Goal: Transaction & Acquisition: Download file/media

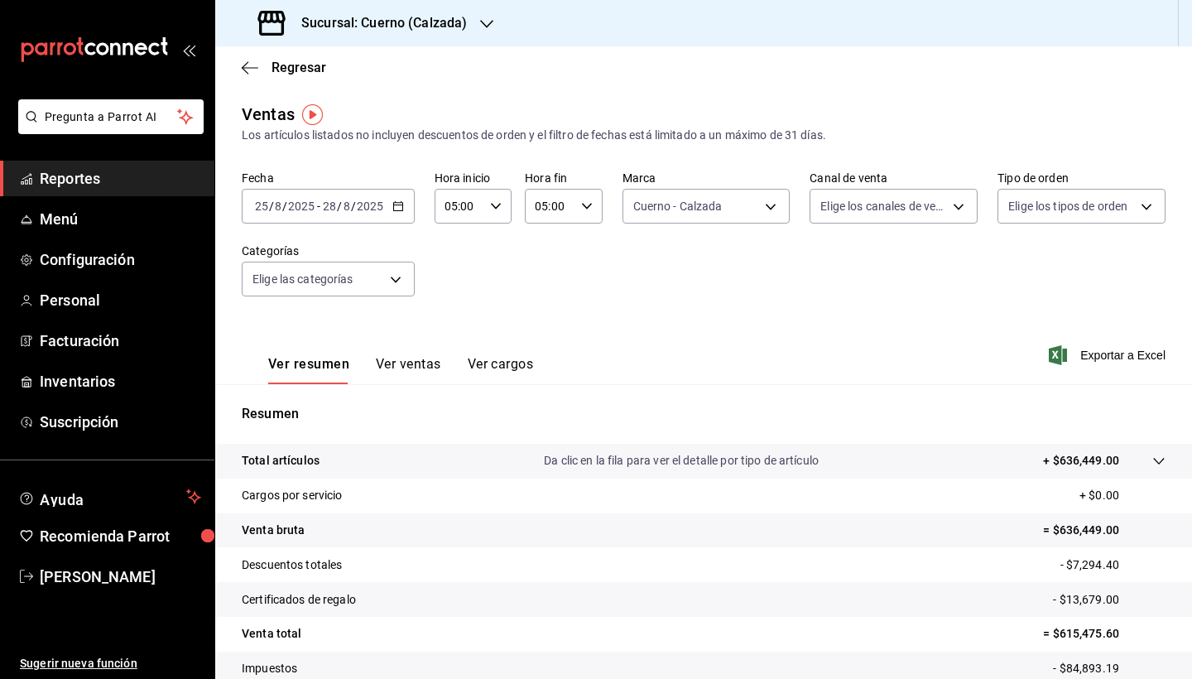
click at [100, 176] on span "Reportes" at bounding box center [120, 178] width 161 height 22
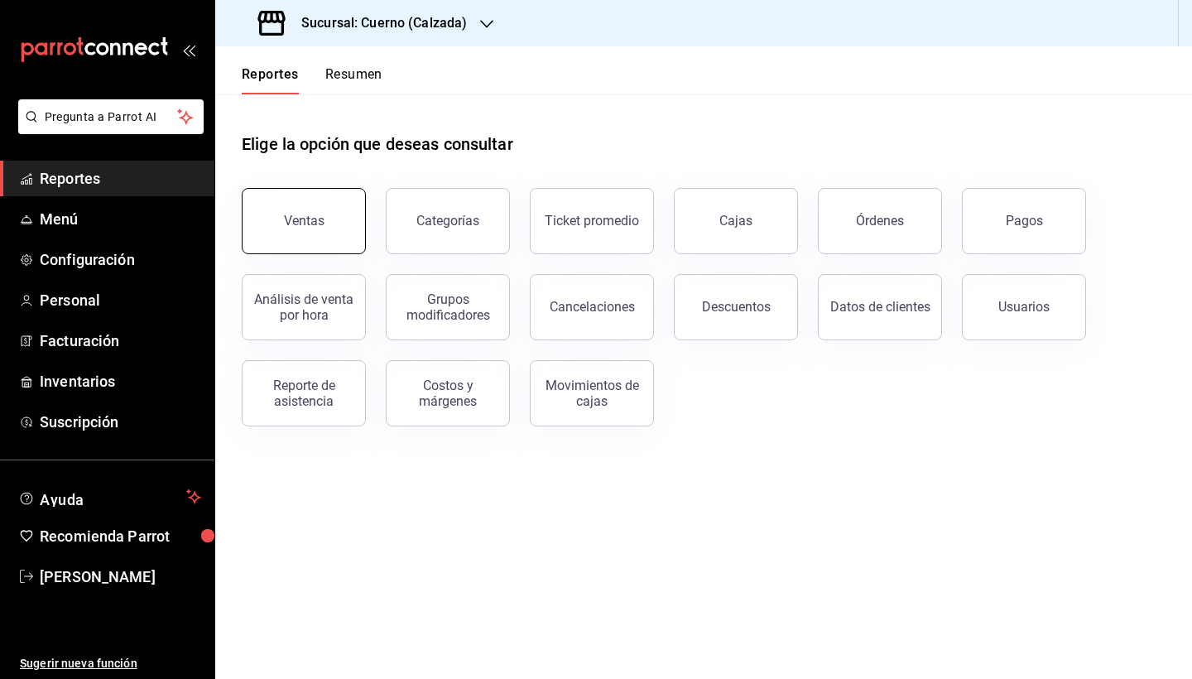
click at [257, 219] on button "Ventas" at bounding box center [304, 221] width 124 height 66
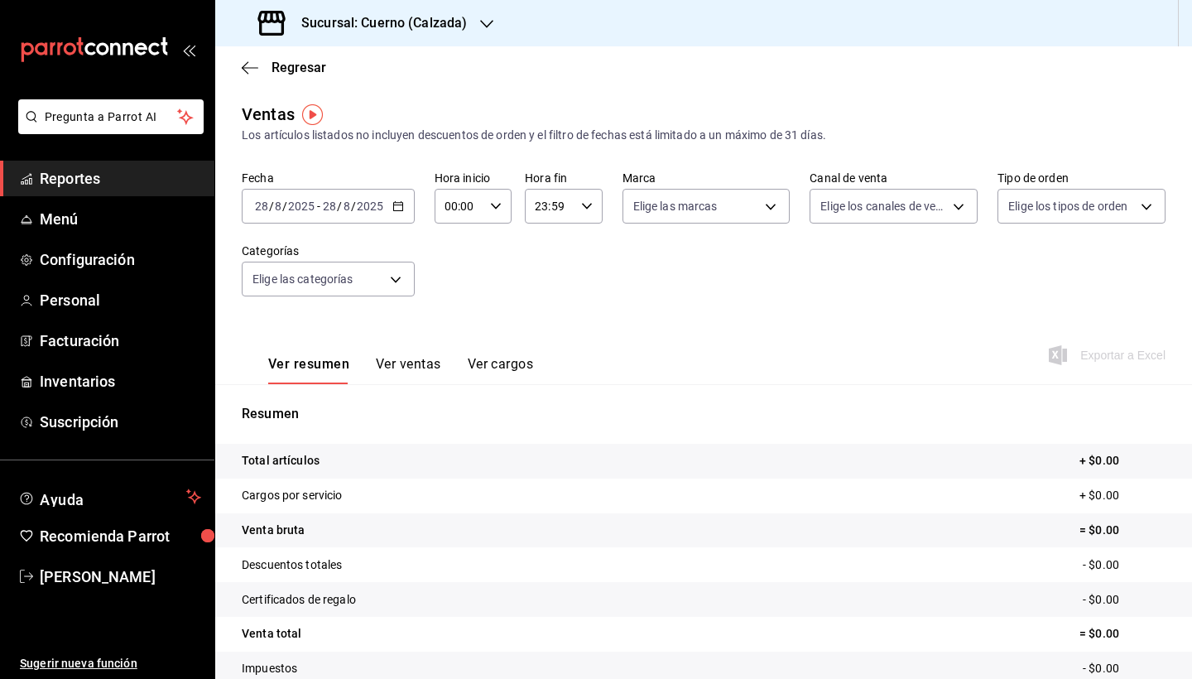
click at [396, 199] on div "[DATE] [DATE] - [DATE] [DATE]" at bounding box center [328, 206] width 173 height 35
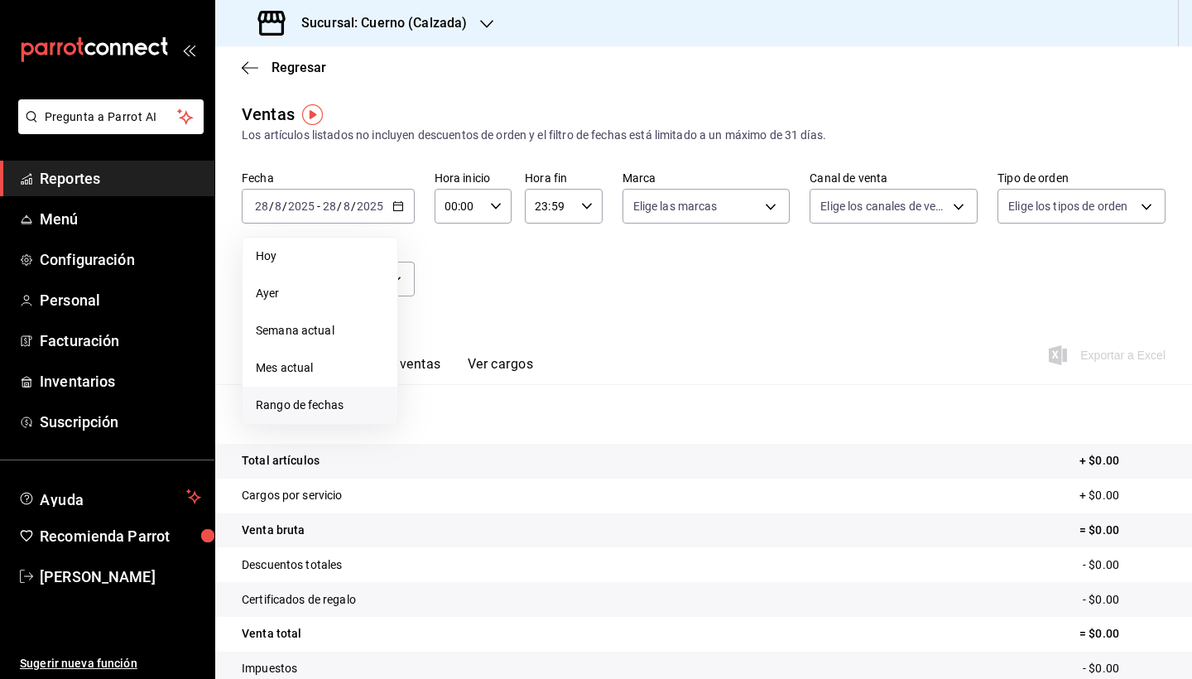
click at [334, 402] on span "Rango de fechas" at bounding box center [320, 404] width 128 height 17
click at [430, 465] on abbr "25" at bounding box center [432, 462] width 11 height 12
click at [526, 465] on abbr "28" at bounding box center [520, 462] width 11 height 12
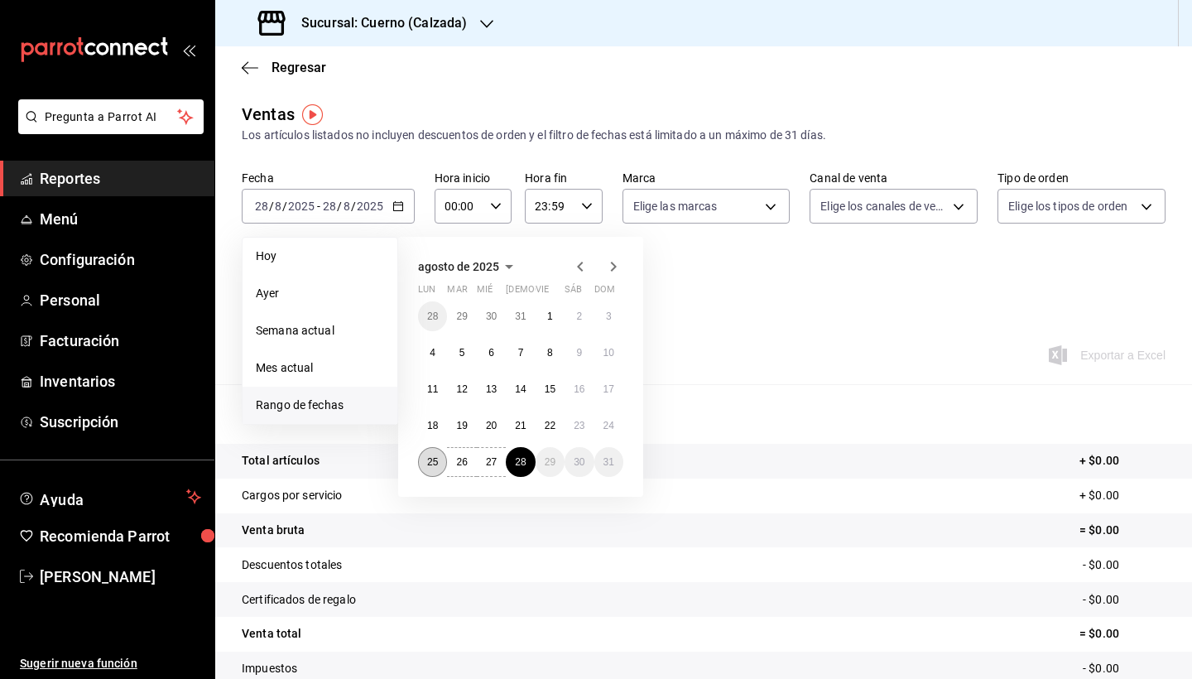
click at [426, 468] on button "25" at bounding box center [432, 462] width 29 height 30
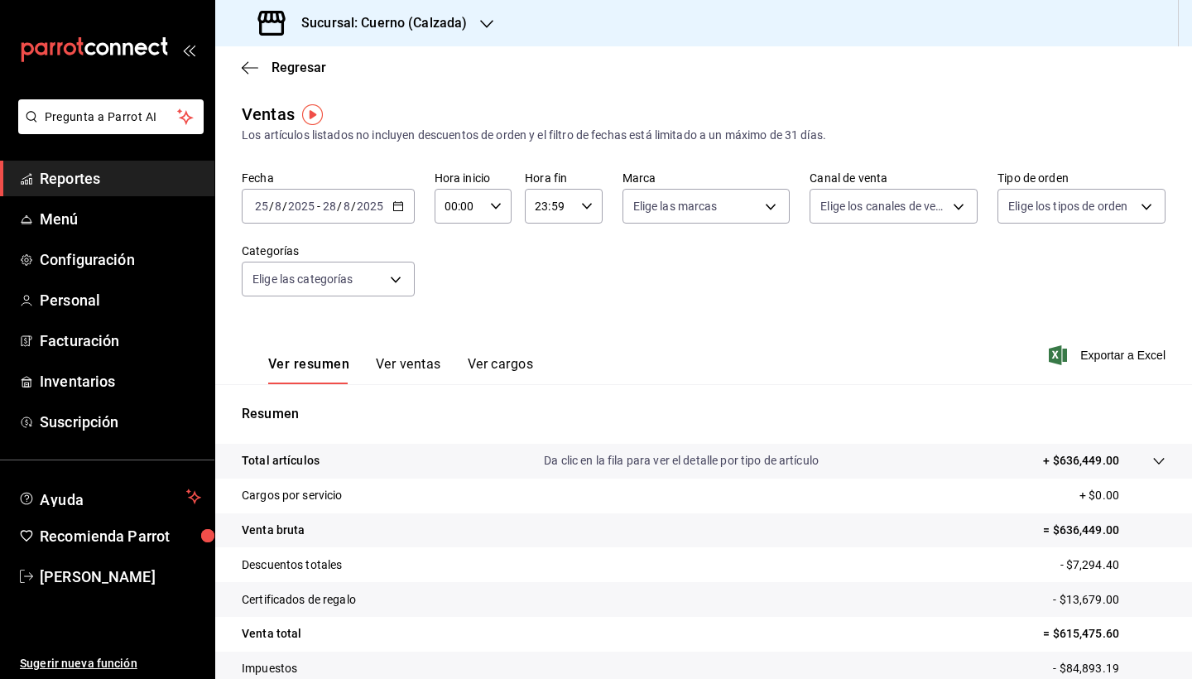
click at [401, 214] on div "[DATE] [DATE] - [DATE] [DATE]" at bounding box center [328, 206] width 173 height 35
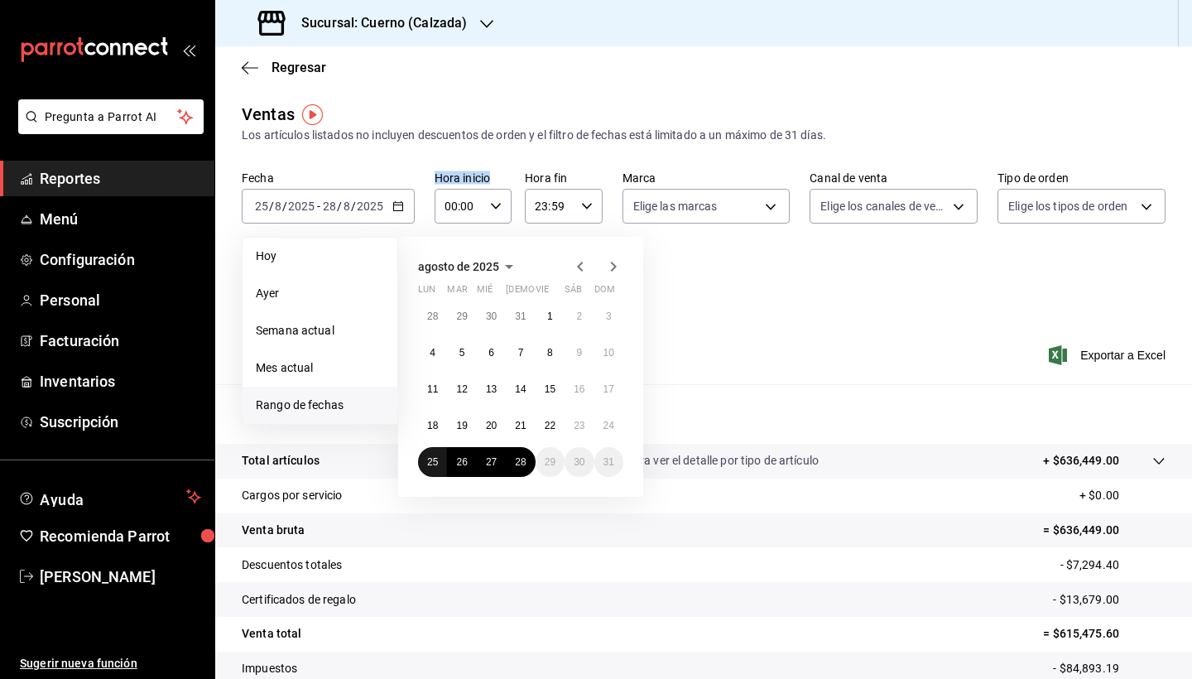
click at [435, 468] on abbr "25" at bounding box center [432, 462] width 11 height 12
click at [526, 468] on abbr "28" at bounding box center [520, 462] width 11 height 12
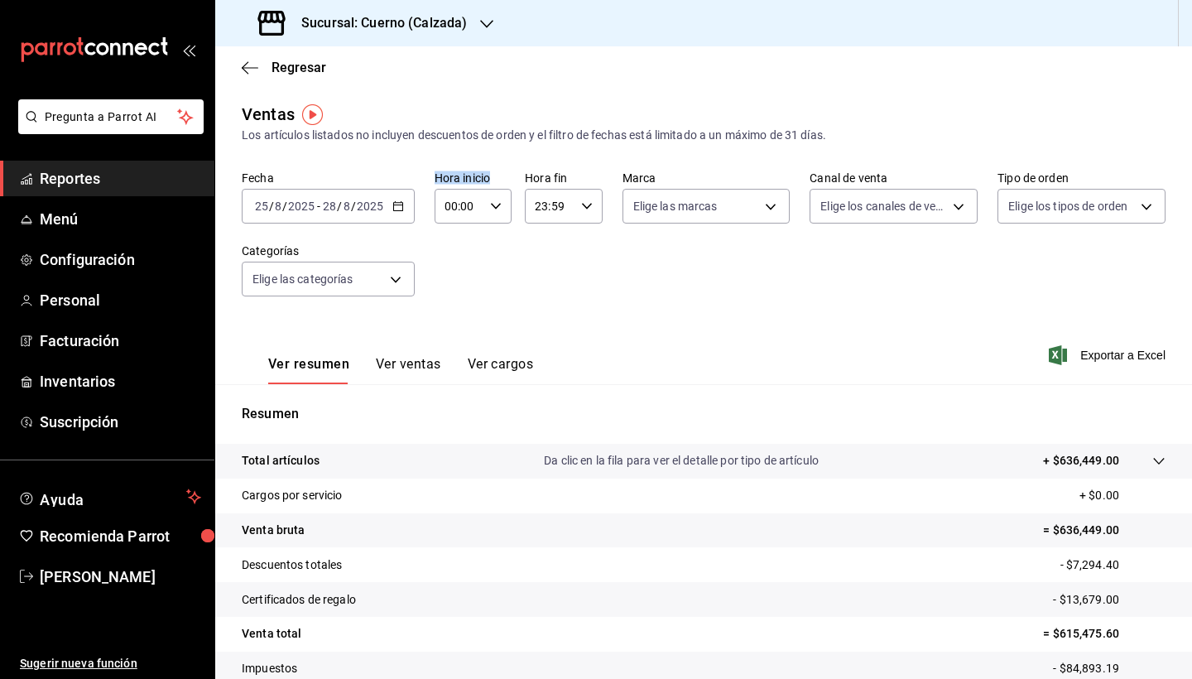
click at [457, 207] on input "00:00" at bounding box center [459, 206] width 49 height 33
click at [454, 309] on span "05" at bounding box center [452, 305] width 12 height 13
type input "05:00"
click at [567, 214] on div at bounding box center [596, 339] width 1192 height 679
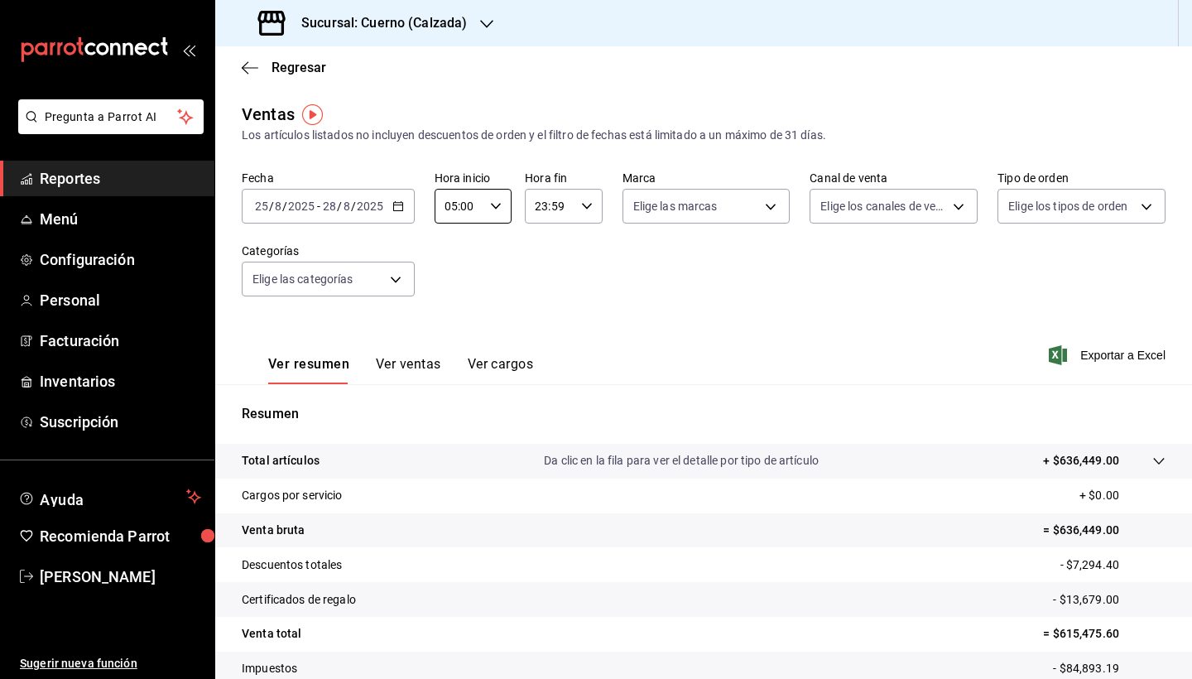
click at [567, 214] on input "23:59" at bounding box center [549, 206] width 49 height 33
click at [545, 345] on span "05" at bounding box center [543, 341] width 12 height 13
click at [584, 255] on span "00" at bounding box center [582, 248] width 12 height 13
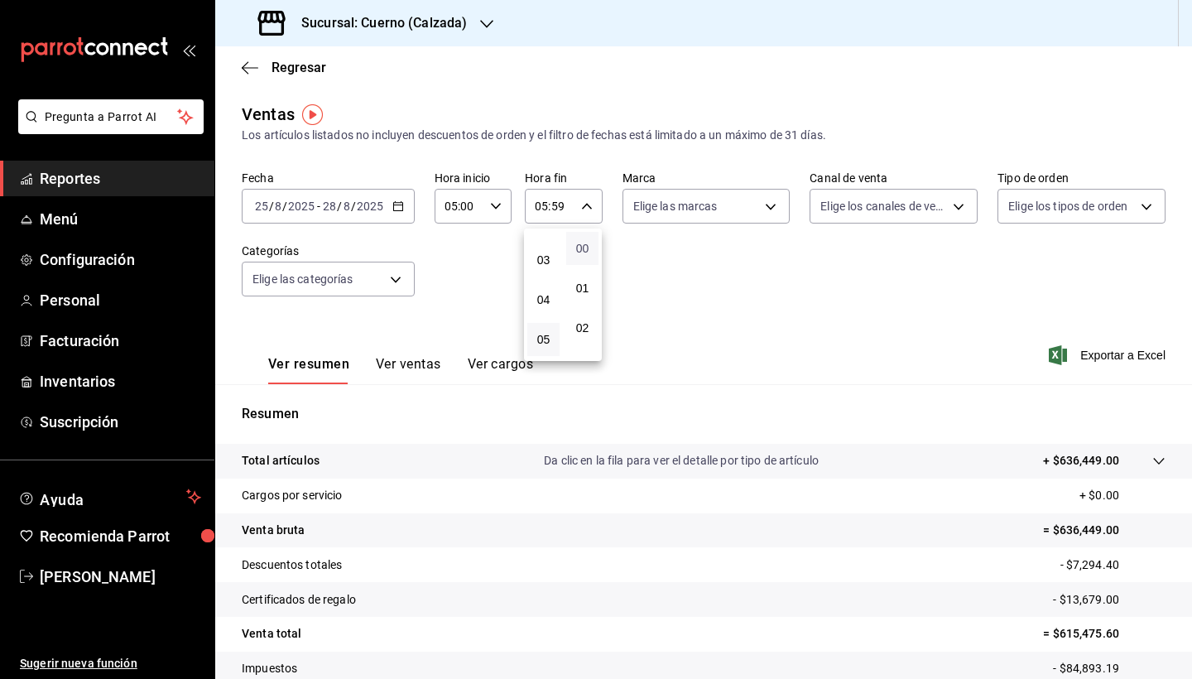
type input "05:00"
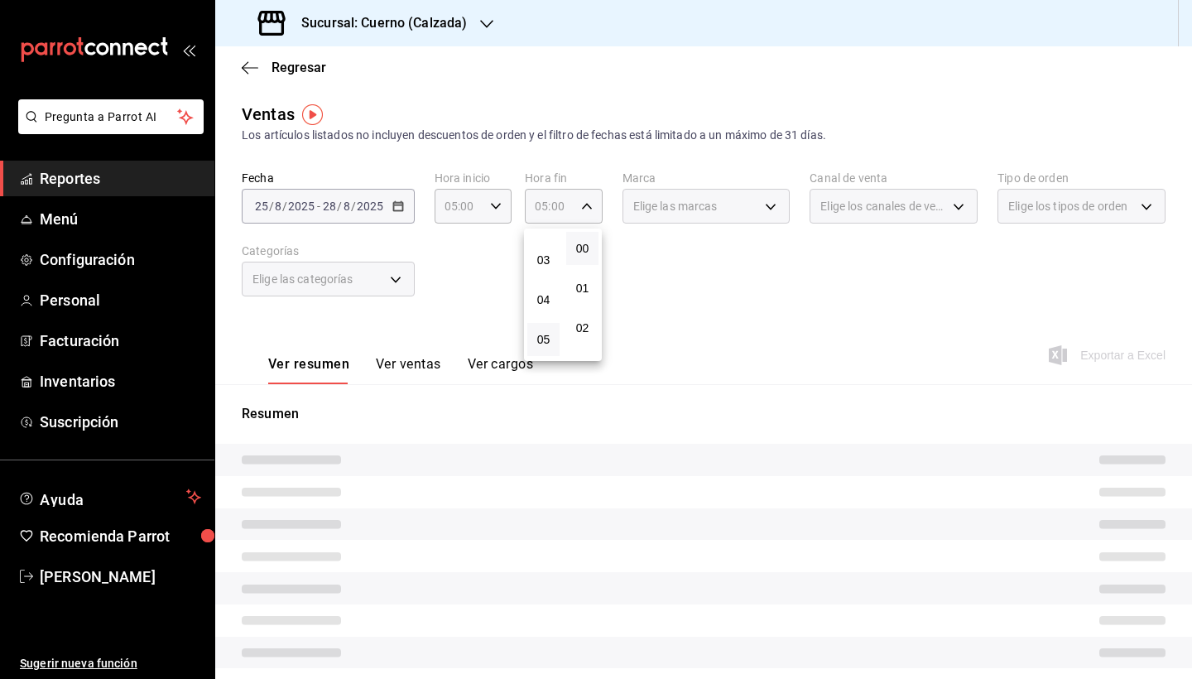
click at [699, 283] on div at bounding box center [596, 339] width 1192 height 679
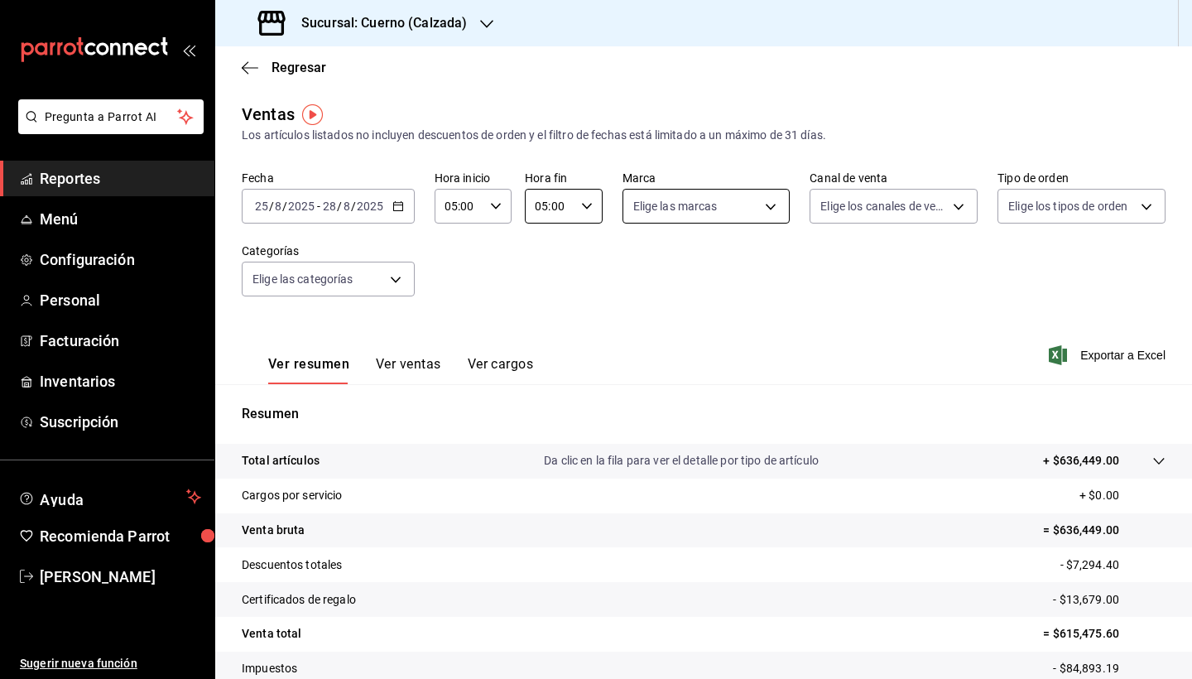
click at [712, 217] on body "Pregunta a Parrot AI Reportes Menú Configuración Personal Facturación Inventari…" at bounding box center [596, 339] width 1192 height 679
click at [716, 320] on span "Cuerno - Calzada" at bounding box center [724, 325] width 115 height 17
type input "b7ae777b-2dfc-42e0-9650-6cefdf37a424"
checkbox input "true"
click at [854, 263] on div at bounding box center [596, 339] width 1192 height 679
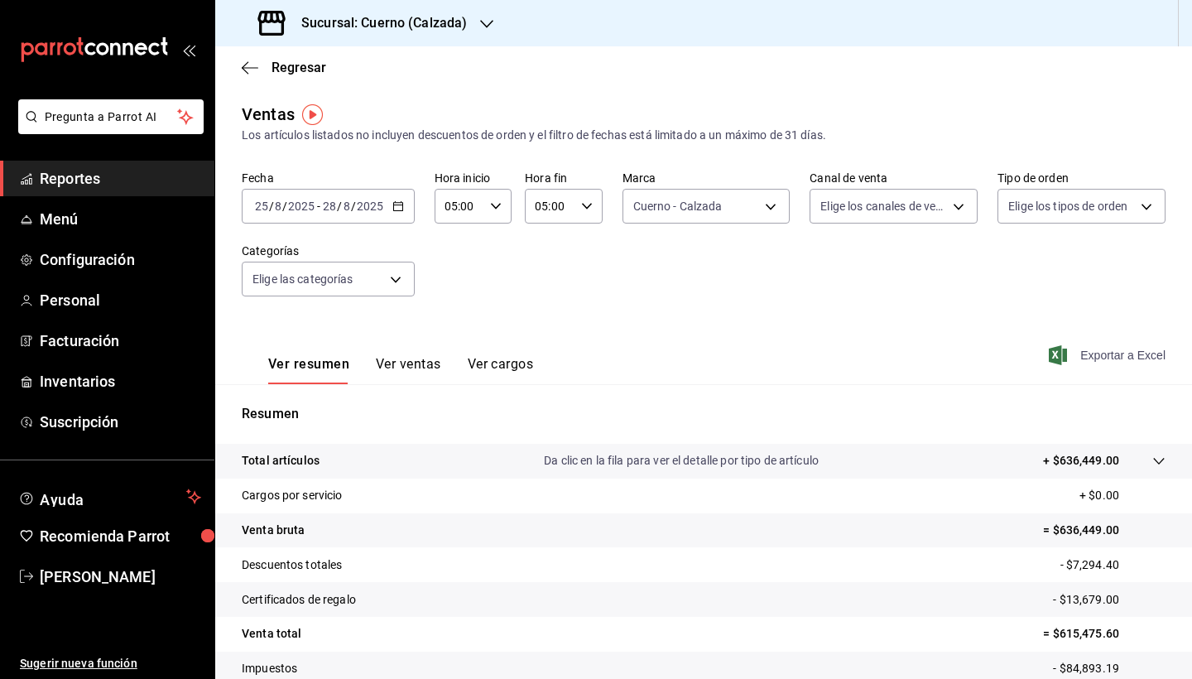
click at [1074, 358] on span "Exportar a Excel" at bounding box center [1108, 355] width 113 height 20
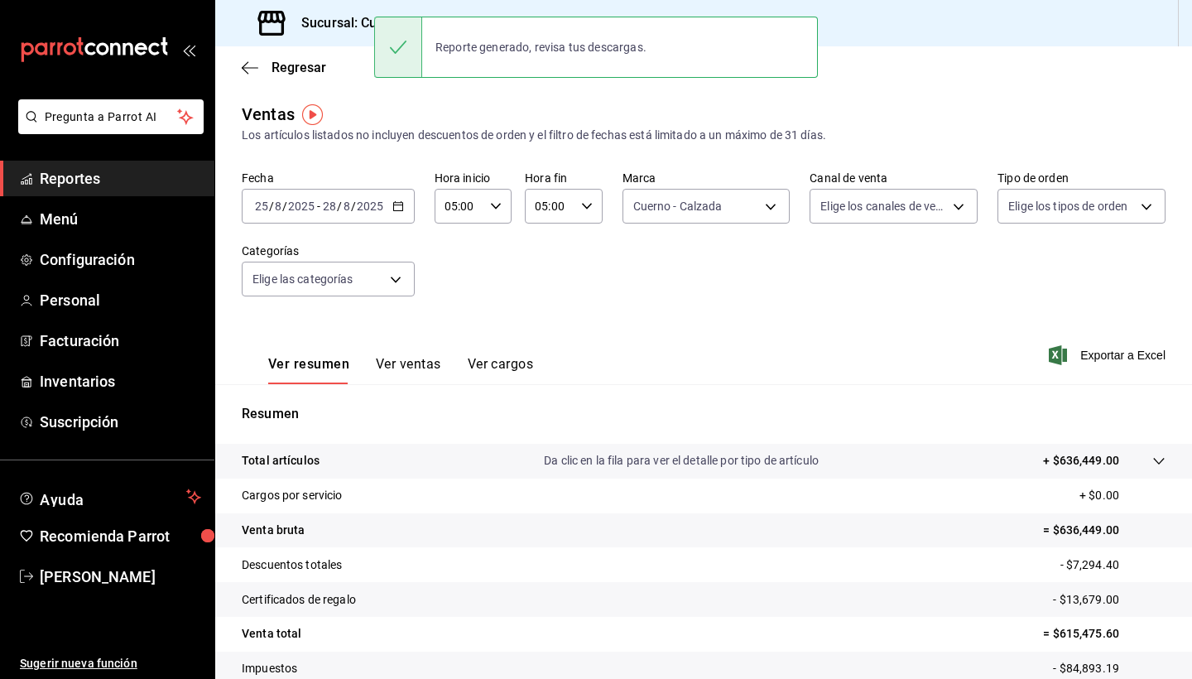
click at [487, 295] on div "Fecha [DATE] [DATE] - [DATE] [DATE] Hora inicio 05:00 Hora inicio Hora fin 05:0…" at bounding box center [704, 244] width 924 height 146
